Goal: Information Seeking & Learning: Learn about a topic

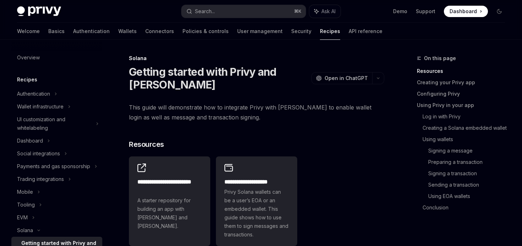
scroll to position [86, 0]
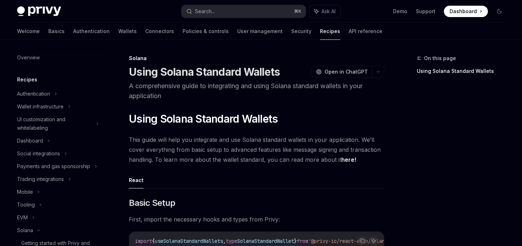
scroll to position [86, 0]
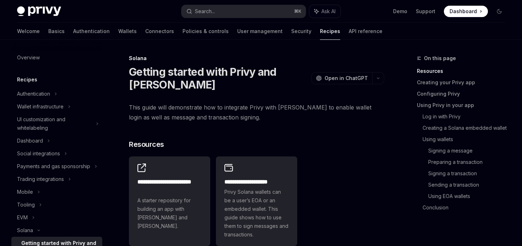
scroll to position [86, 0]
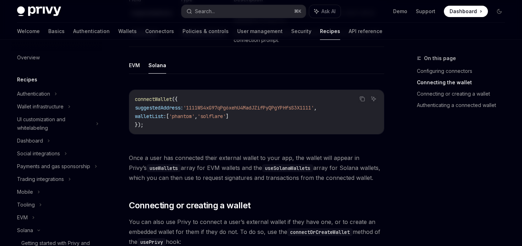
scroll to position [94, 0]
